Goal: Navigation & Orientation: Find specific page/section

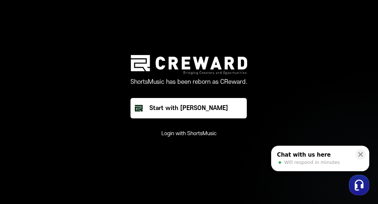
click at [169, 135] on button "Login with ShortsMusic" at bounding box center [188, 133] width 55 height 7
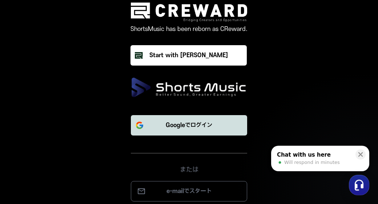
click at [188, 126] on p "Googleでログイン" at bounding box center [189, 125] width 47 height 9
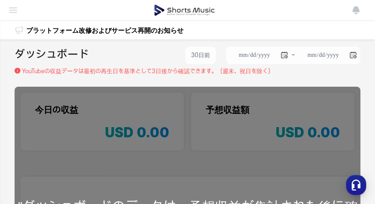
click at [64, 48] on h2 "ダッシュボード" at bounding box center [52, 55] width 74 height 17
click at [17, 9] on img at bounding box center [13, 8] width 9 height 9
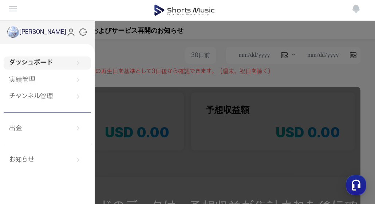
click at [82, 32] on icon at bounding box center [83, 32] width 9 height 9
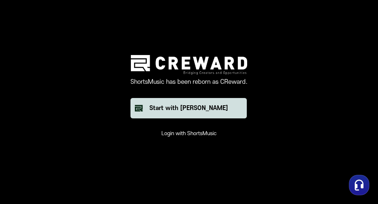
click at [188, 108] on div "Start with [PERSON_NAME]" at bounding box center [188, 108] width 79 height 9
